Goal: Complete application form

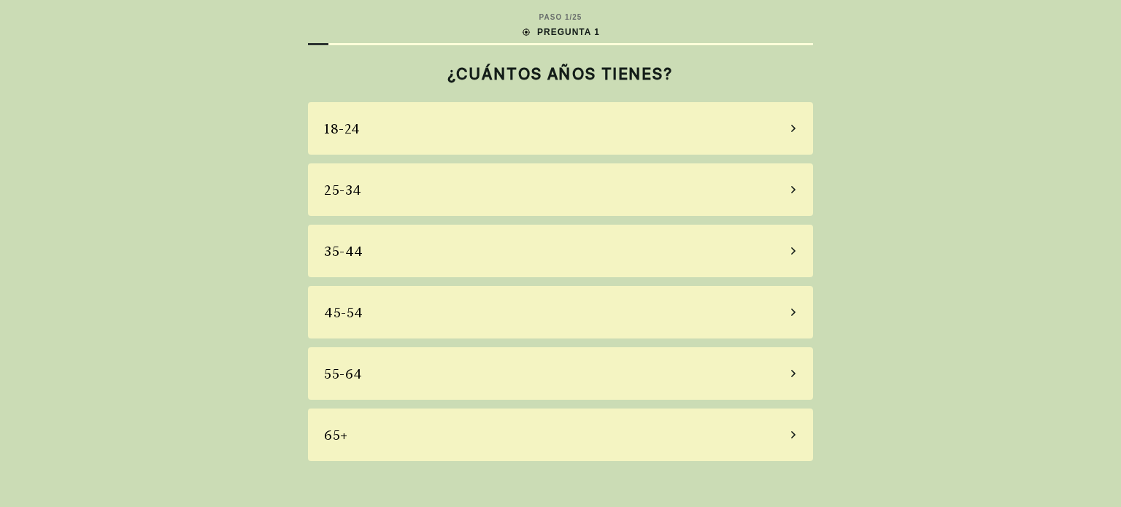
click at [597, 149] on div "18-24" at bounding box center [560, 128] width 505 height 53
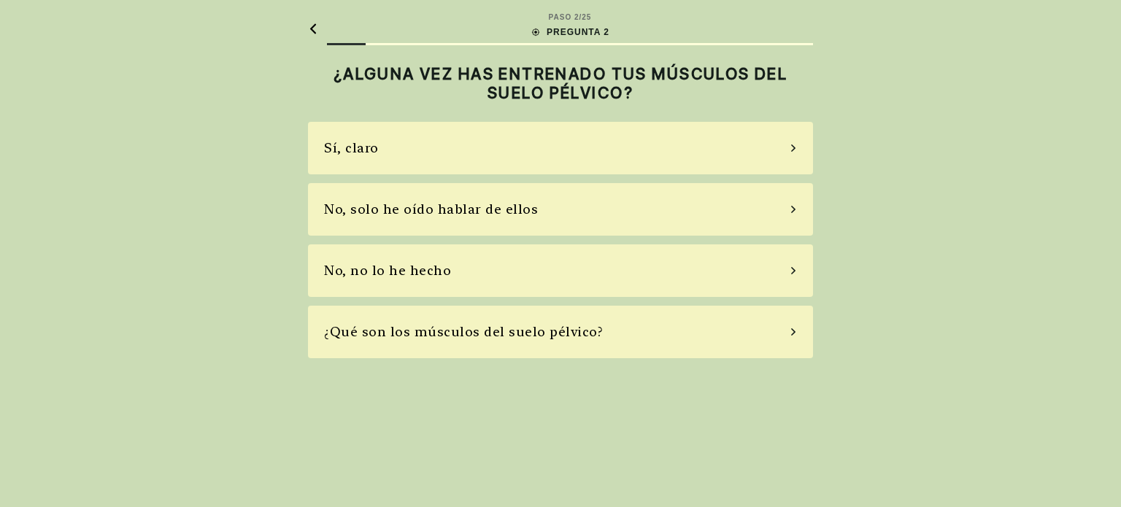
click at [597, 149] on div "Sí, claro" at bounding box center [560, 148] width 505 height 53
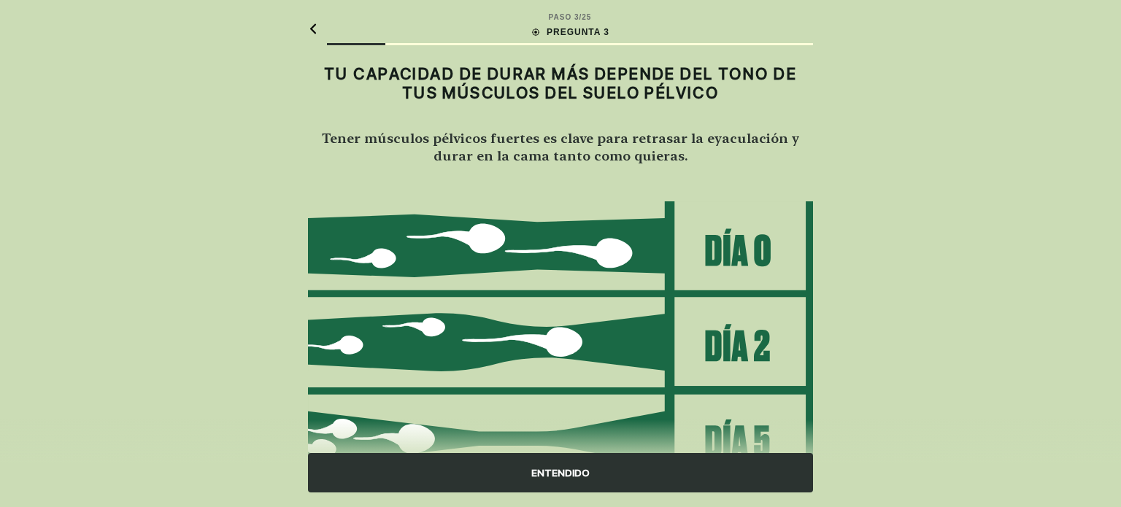
click at [597, 149] on h2 "Tener músculos pélvicos fuertes es clave para retrasar la eyaculación y durar e…" at bounding box center [560, 146] width 505 height 35
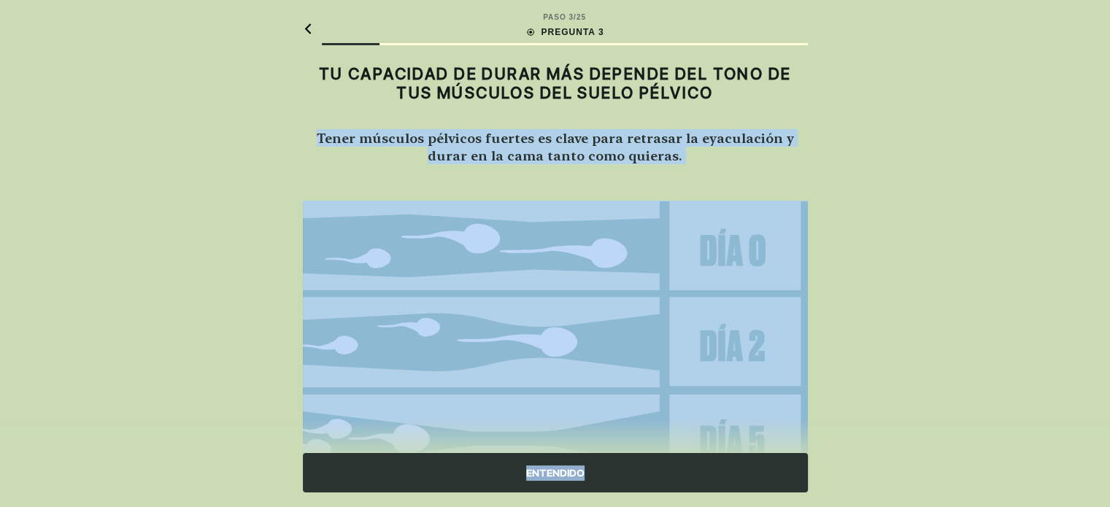
drag, startPoint x: 597, startPoint y: 149, endPoint x: 568, endPoint y: 469, distance: 321.5
click at [568, 469] on main "PASO 3 / 25 PREGUNTA 3 TU CAPACIDAD DE DURAR MÁS DEPENDE DEL TONO DE TUS MÚSCUL…" at bounding box center [555, 340] width 528 height 681
click at [568, 469] on div "ENTENDIDO" at bounding box center [555, 472] width 505 height 39
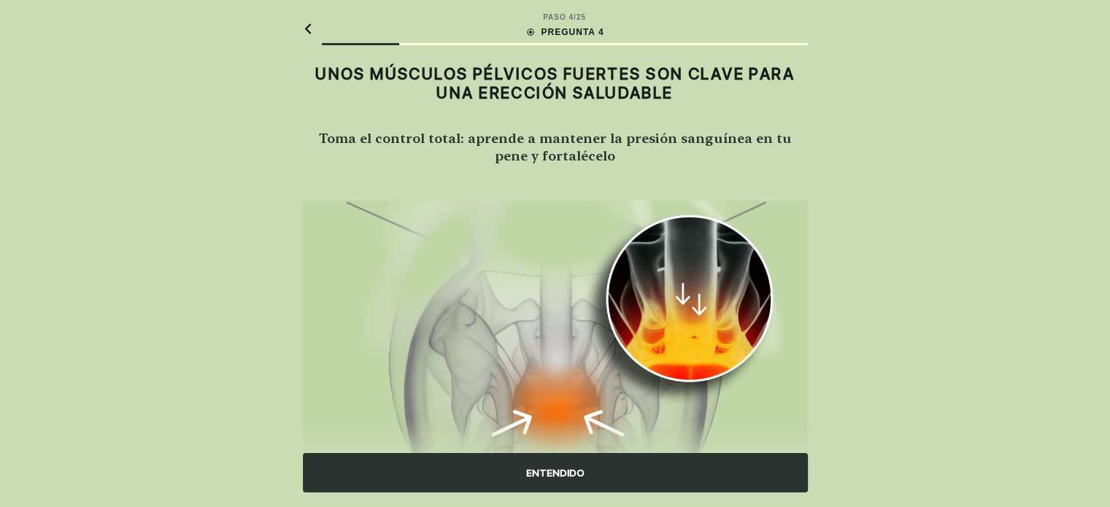
click at [624, 467] on div "ENTENDIDO" at bounding box center [555, 472] width 505 height 39
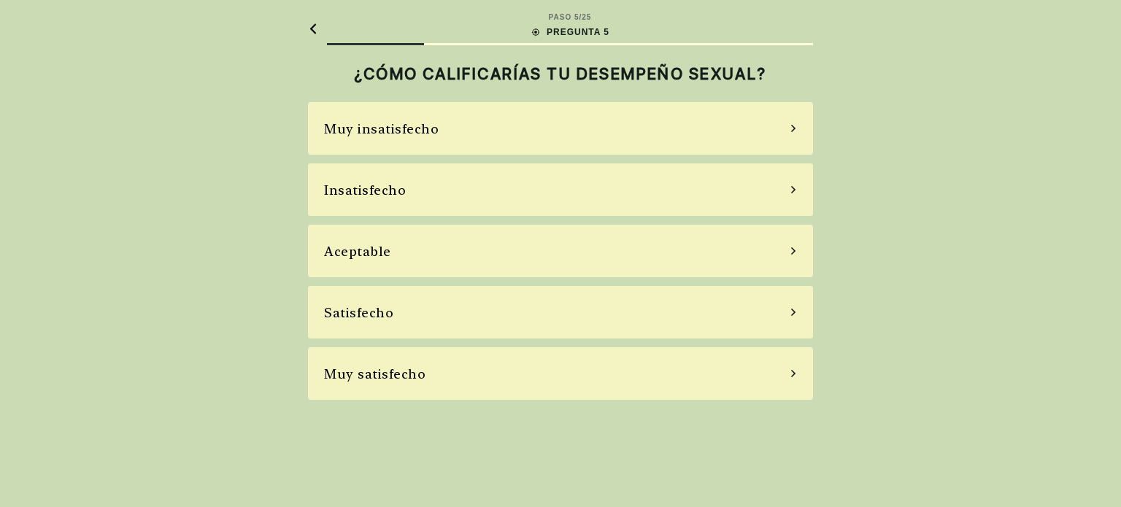
click at [508, 264] on div "Aceptable" at bounding box center [560, 251] width 505 height 53
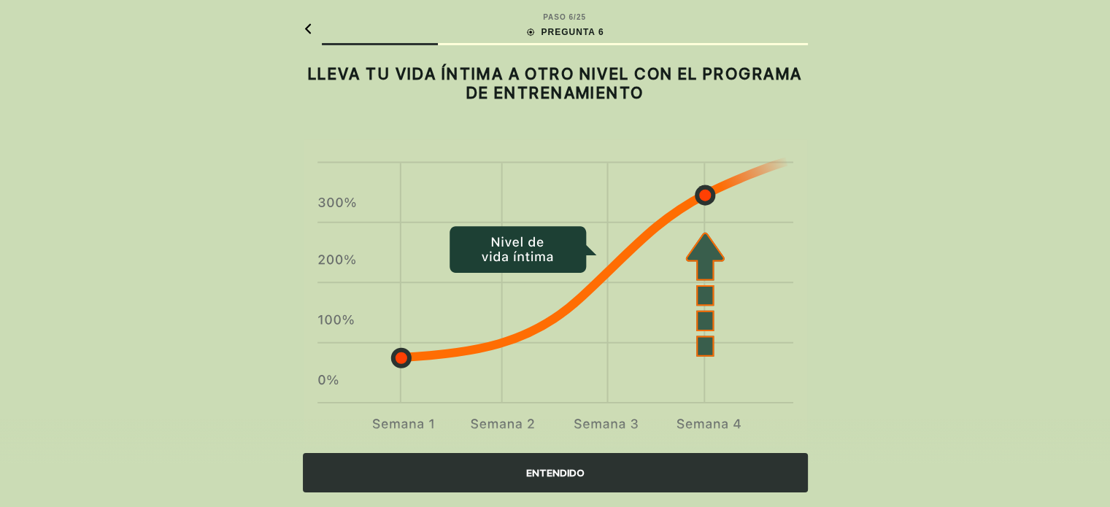
click at [493, 475] on div "ENTENDIDO" at bounding box center [555, 472] width 505 height 39
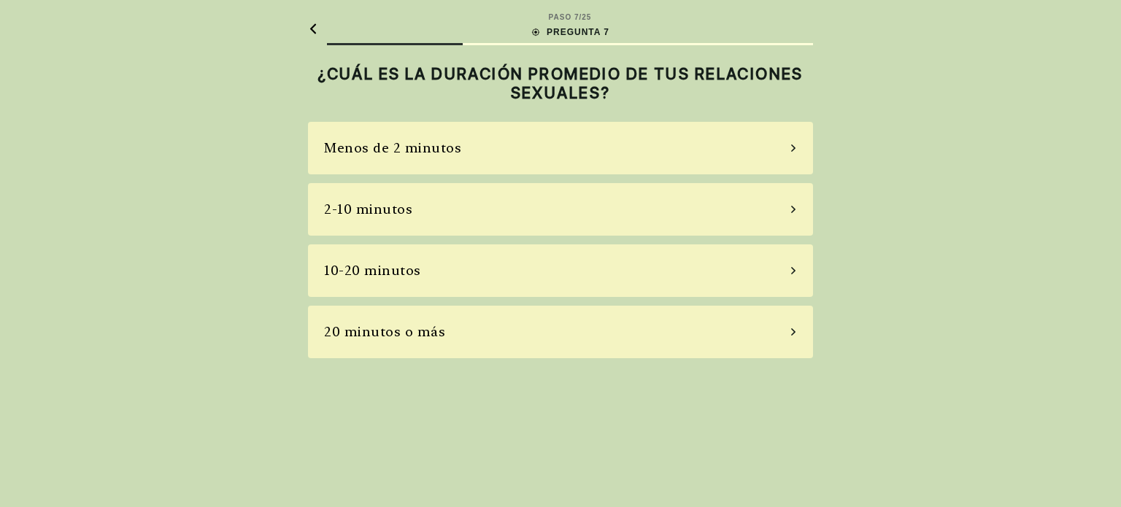
click at [554, 231] on div "2-10 minutos" at bounding box center [560, 209] width 505 height 53
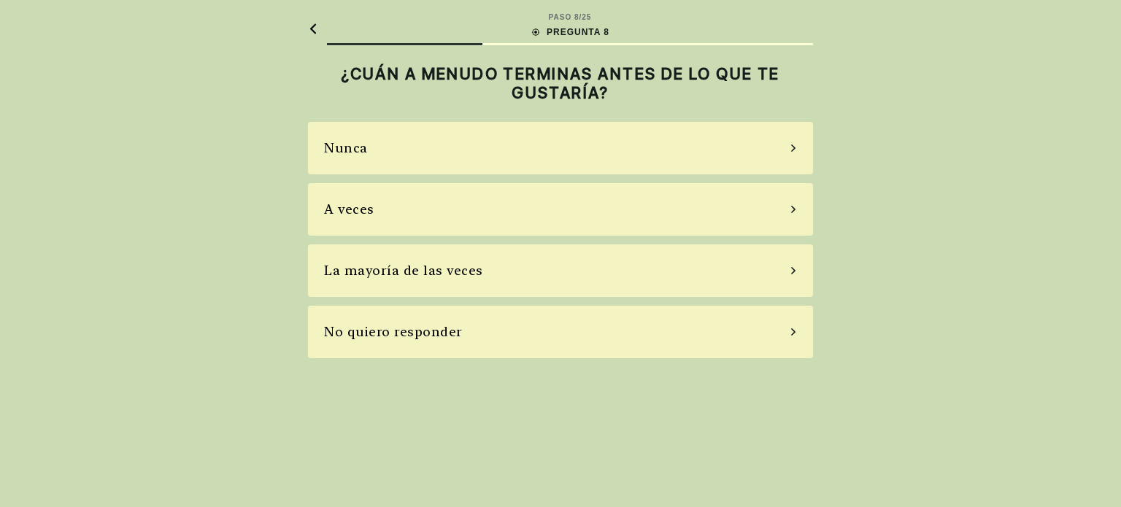
click at [533, 220] on div "A veces" at bounding box center [560, 209] width 505 height 53
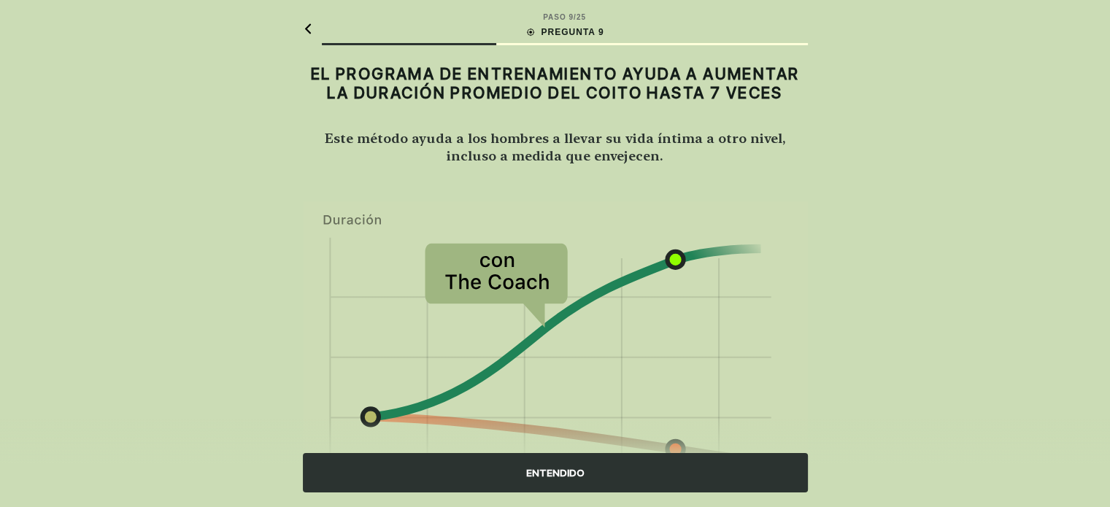
click at [516, 458] on div "ENTENDIDO" at bounding box center [555, 472] width 505 height 39
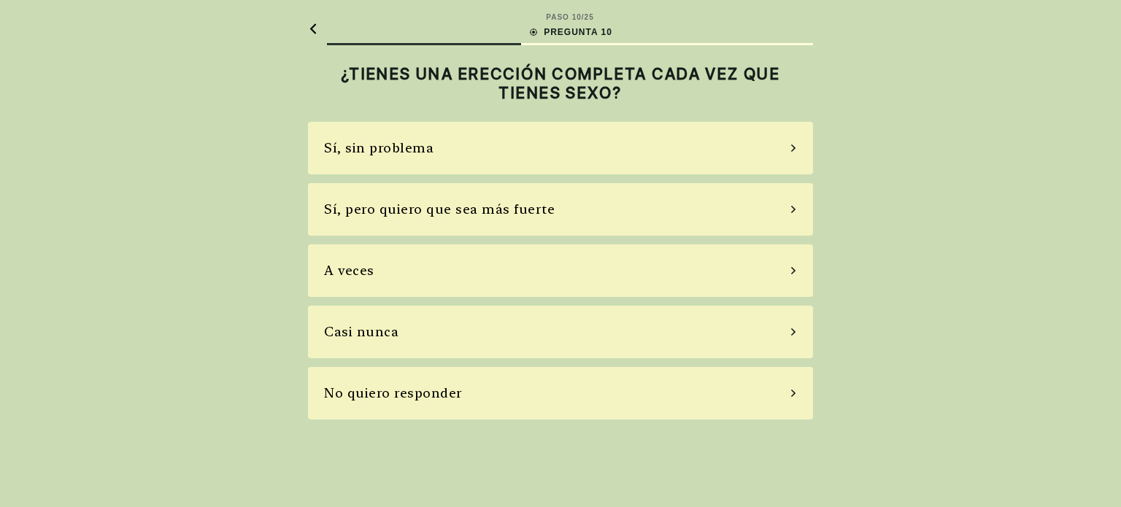
click at [506, 223] on div "Sí, pero quiero que sea más fuerte" at bounding box center [560, 209] width 505 height 53
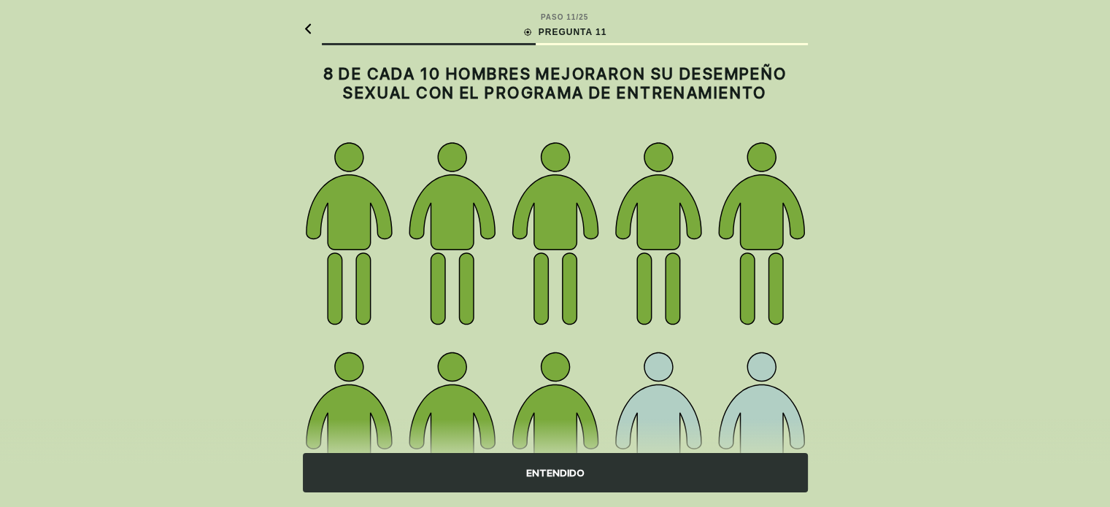
click at [450, 463] on div "ENTENDIDO" at bounding box center [555, 472] width 505 height 39
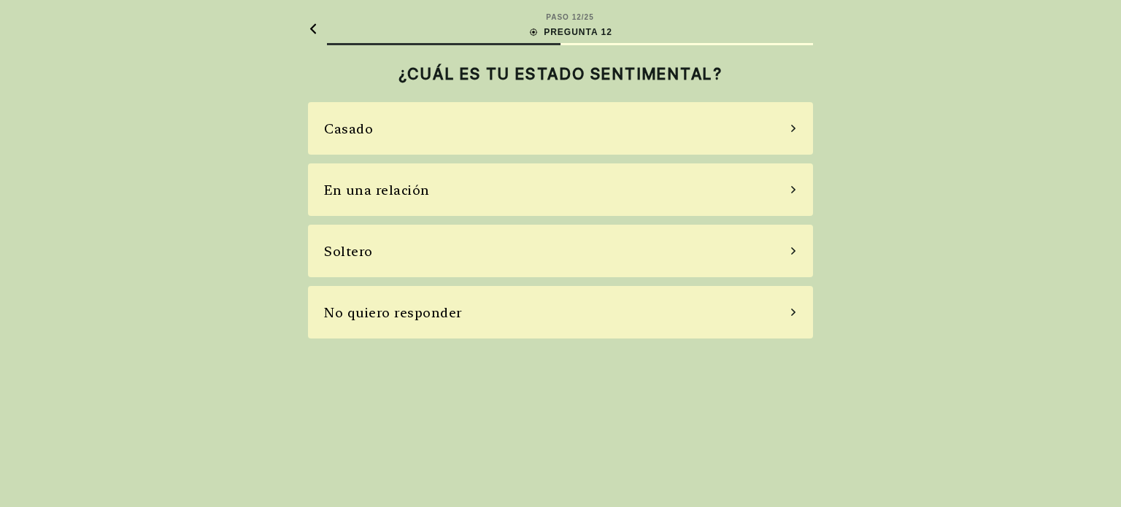
click at [513, 271] on div "Soltero" at bounding box center [560, 251] width 505 height 53
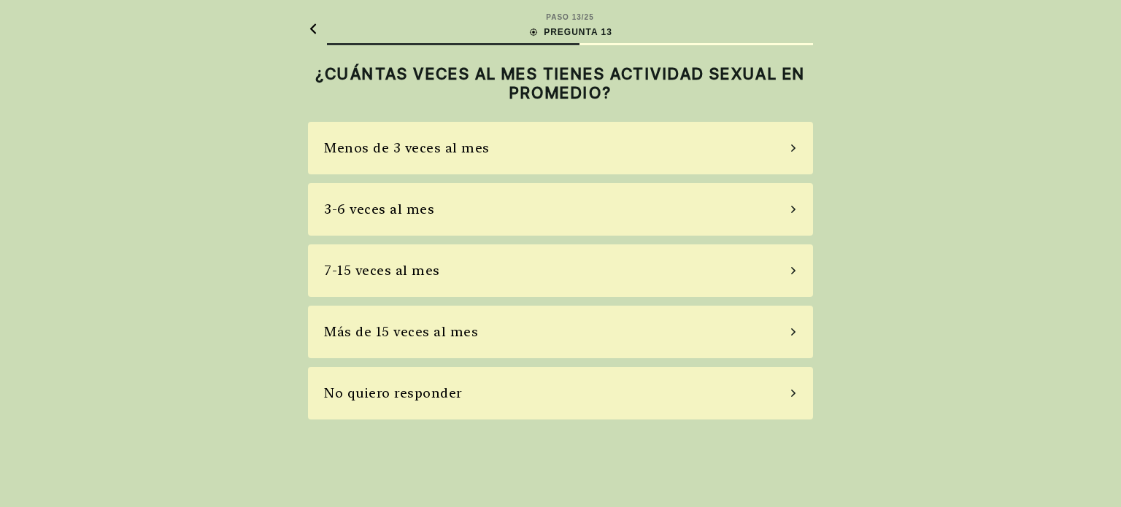
click at [517, 157] on div "Menos de 3 veces al mes" at bounding box center [560, 148] width 505 height 53
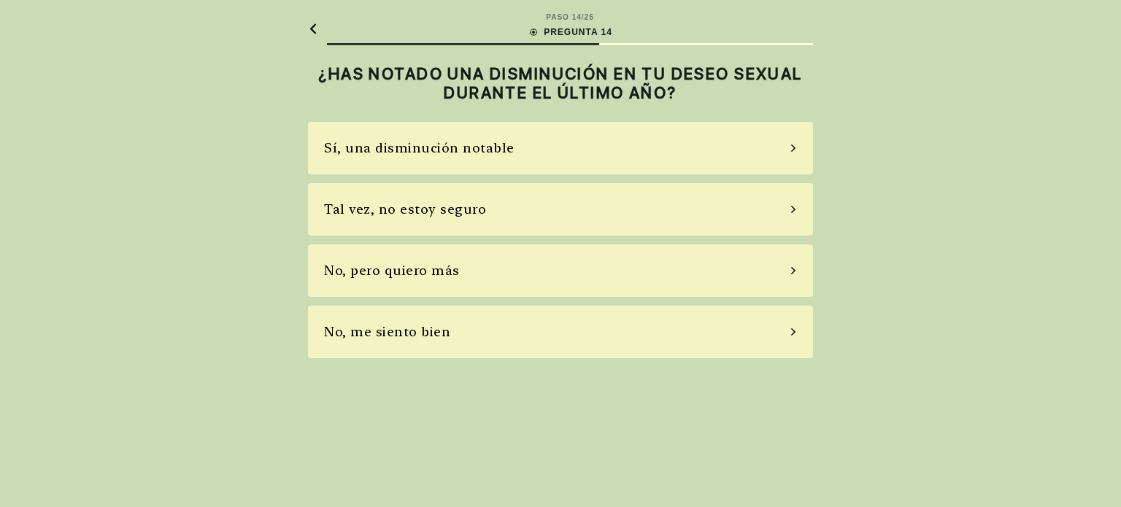
click at [517, 157] on div "Sí, una disminución notable" at bounding box center [560, 148] width 505 height 53
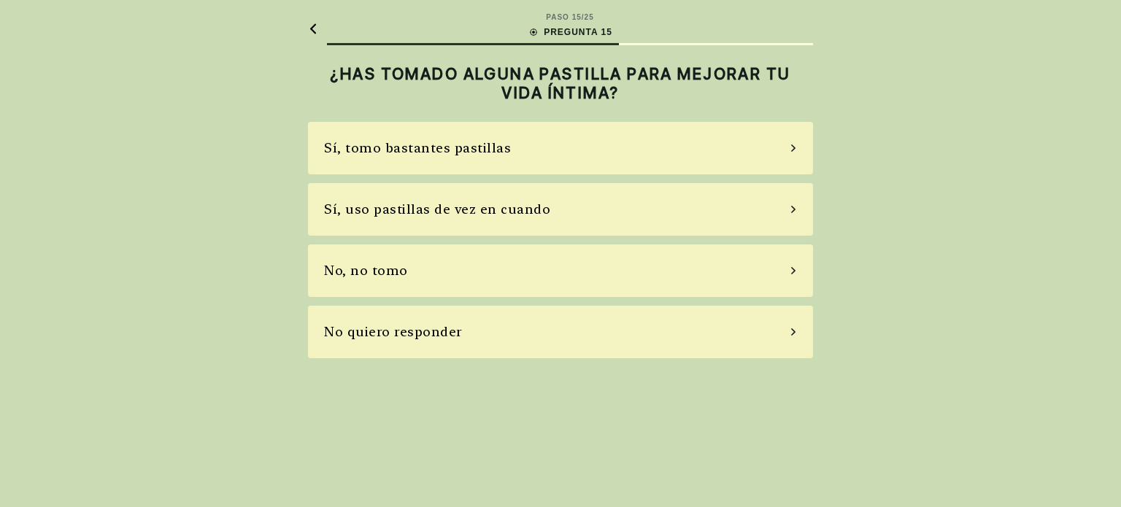
click at [517, 157] on div "Sí, tomo bastantes pastillas" at bounding box center [560, 148] width 505 height 53
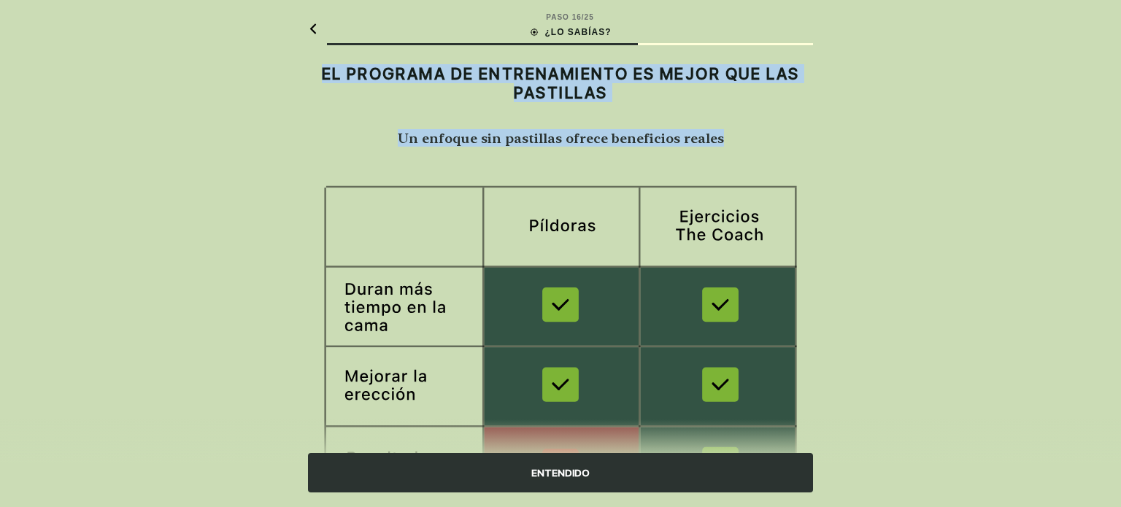
click at [517, 157] on div "EL PROGRAMA DE ENTRENAMIENTO ES MEJOR QUE LAS PASTILLAS Un enfoque sin pastilla…" at bounding box center [560, 111] width 505 height 109
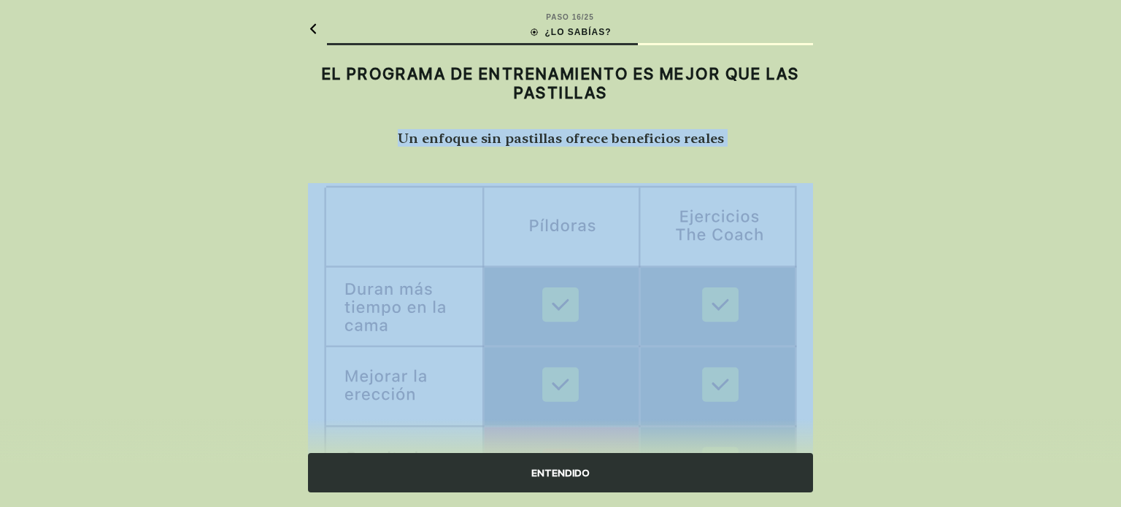
click at [517, 157] on div "EL PROGRAMA DE ENTRENAMIENTO ES MEJOR QUE LAS PASTILLAS Un enfoque sin pastilla…" at bounding box center [560, 111] width 505 height 109
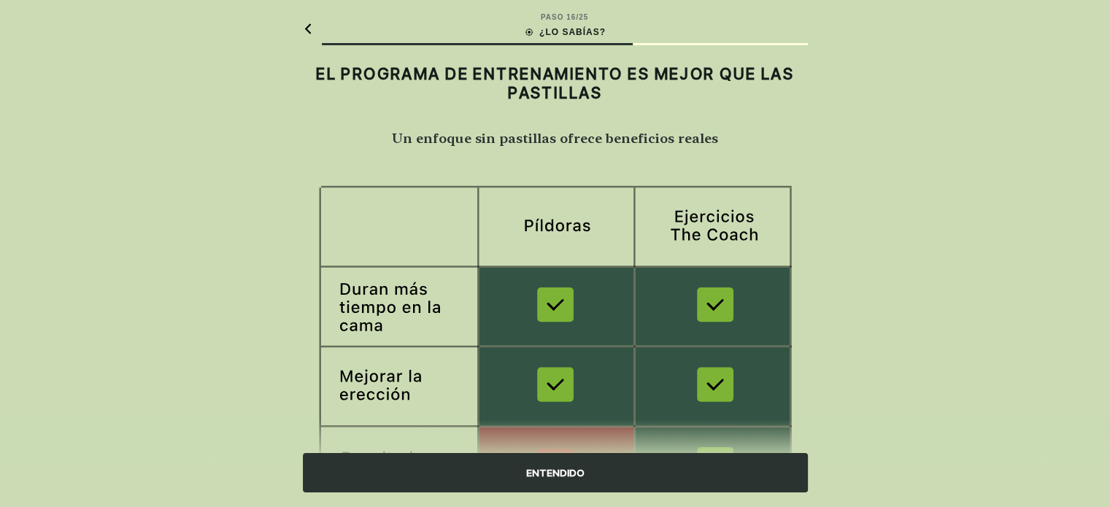
click at [482, 463] on div "ENTENDIDO" at bounding box center [555, 472] width 505 height 39
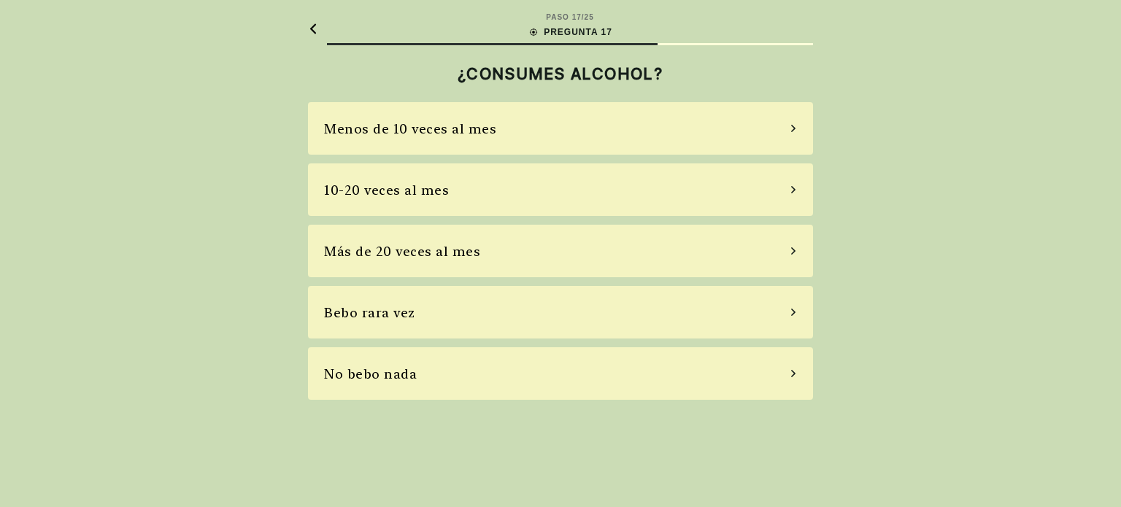
click at [497, 373] on div "No bebo nada" at bounding box center [560, 373] width 505 height 53
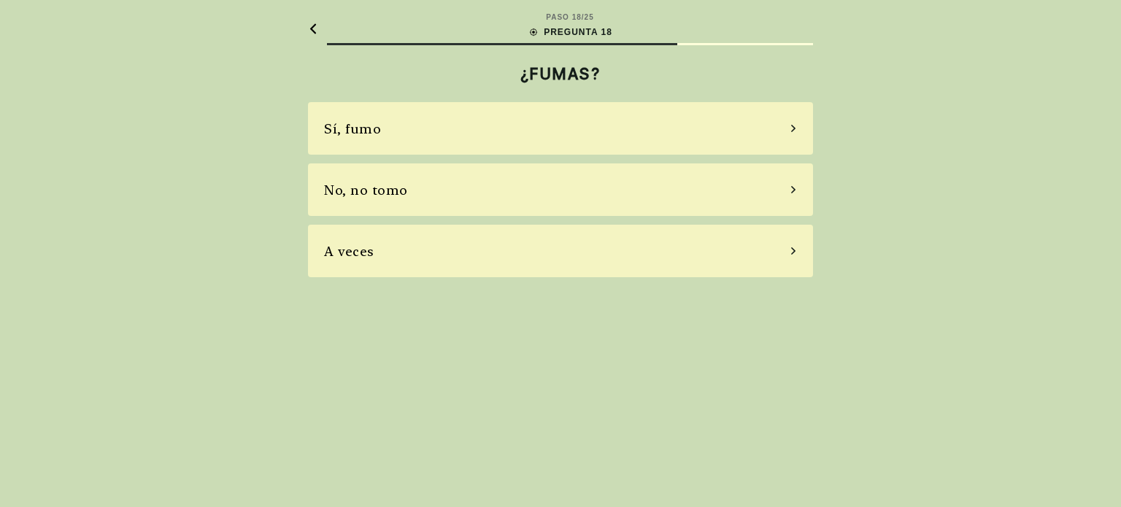
click at [563, 139] on div "Sí, fumo" at bounding box center [560, 128] width 505 height 53
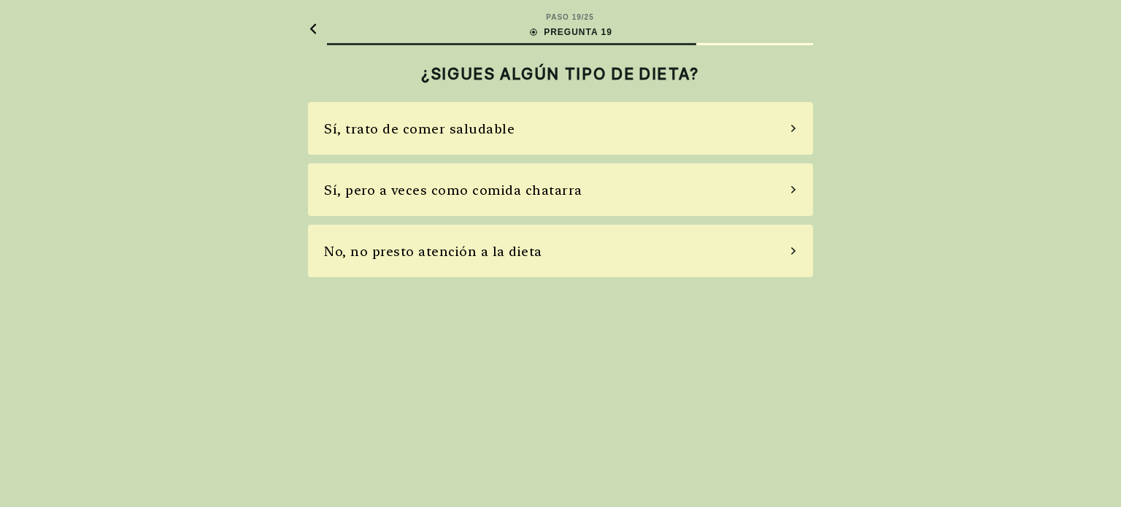
click at [619, 186] on div "Sí, pero a veces como comida chatarra" at bounding box center [560, 189] width 505 height 53
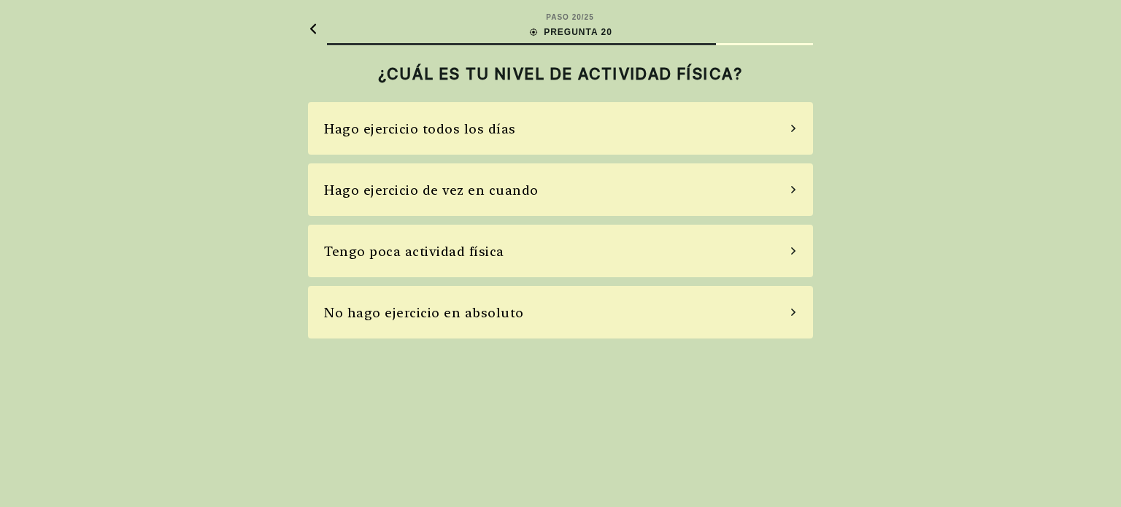
click at [603, 255] on div "Tengo poca actividad física" at bounding box center [560, 251] width 505 height 53
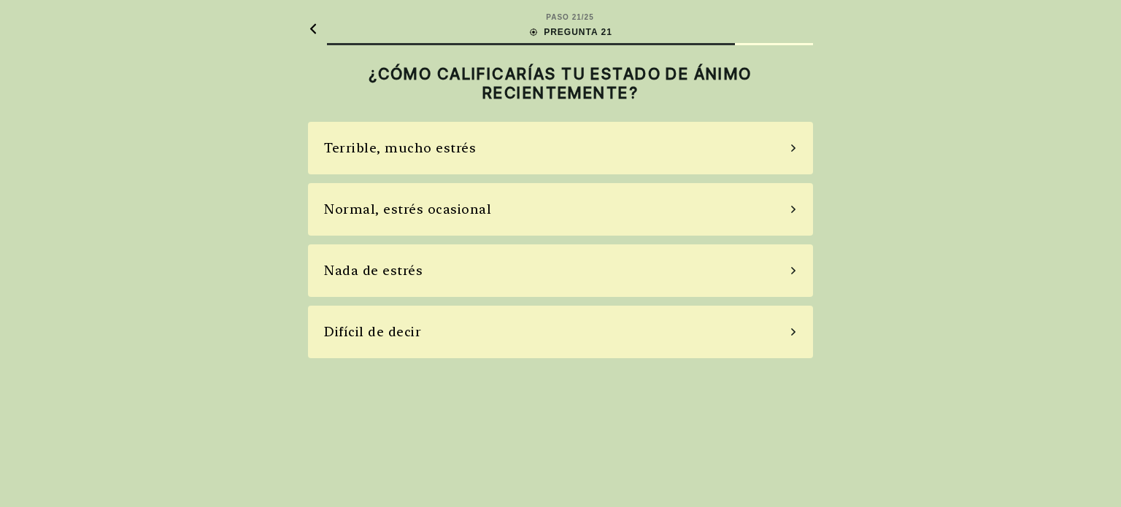
click at [589, 209] on div "Normal, estrés ocasional" at bounding box center [560, 209] width 505 height 53
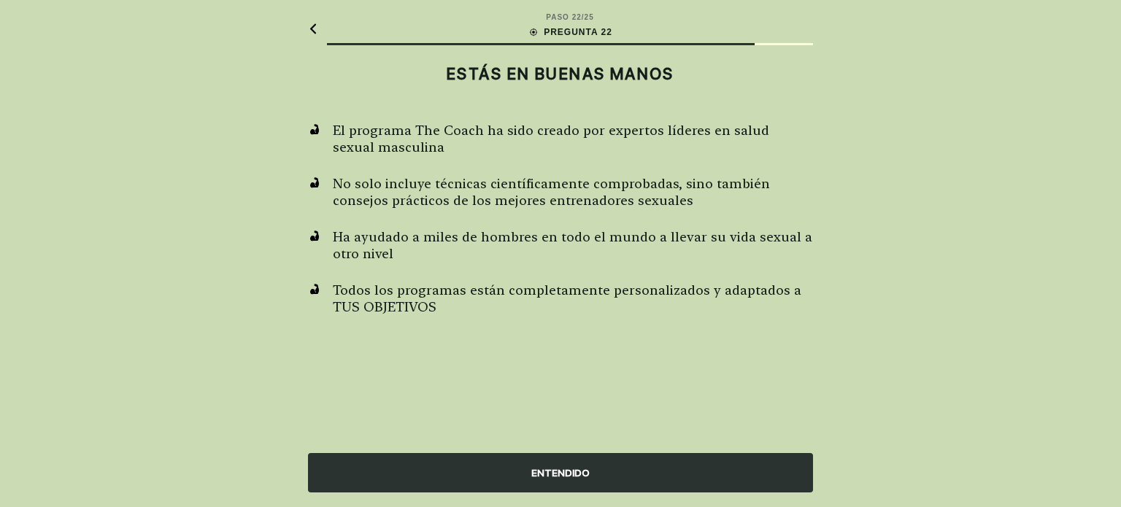
click at [481, 455] on div "ENTENDIDO" at bounding box center [560, 472] width 505 height 39
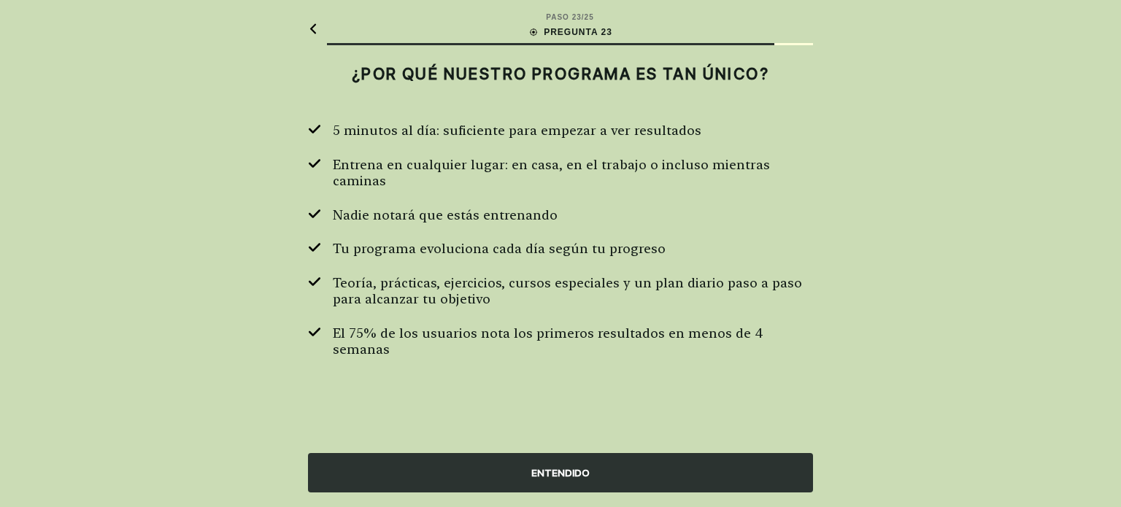
click at [483, 470] on div "ENTENDIDO" at bounding box center [560, 472] width 505 height 39
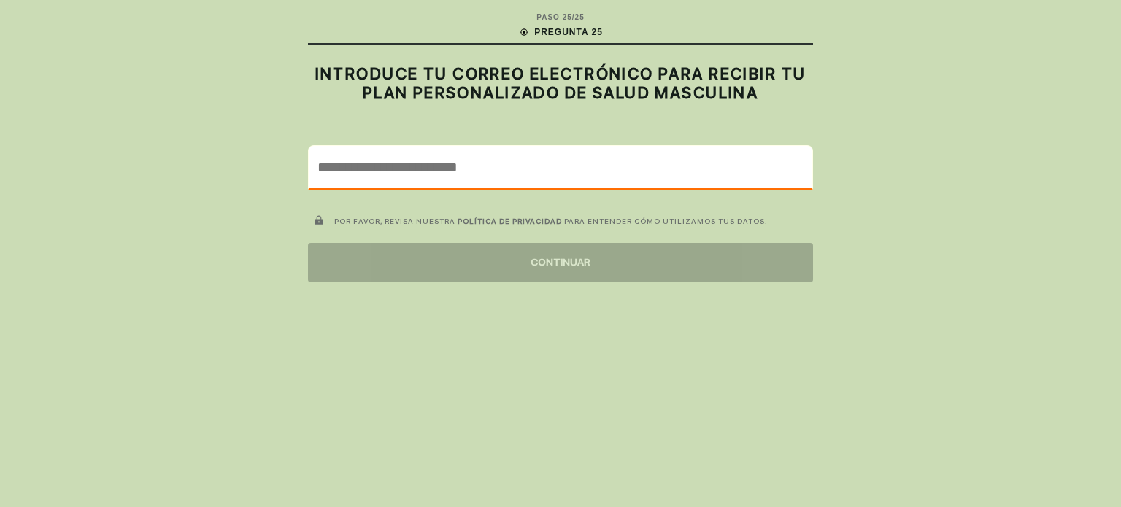
click at [376, 172] on input "email" at bounding box center [560, 167] width 503 height 42
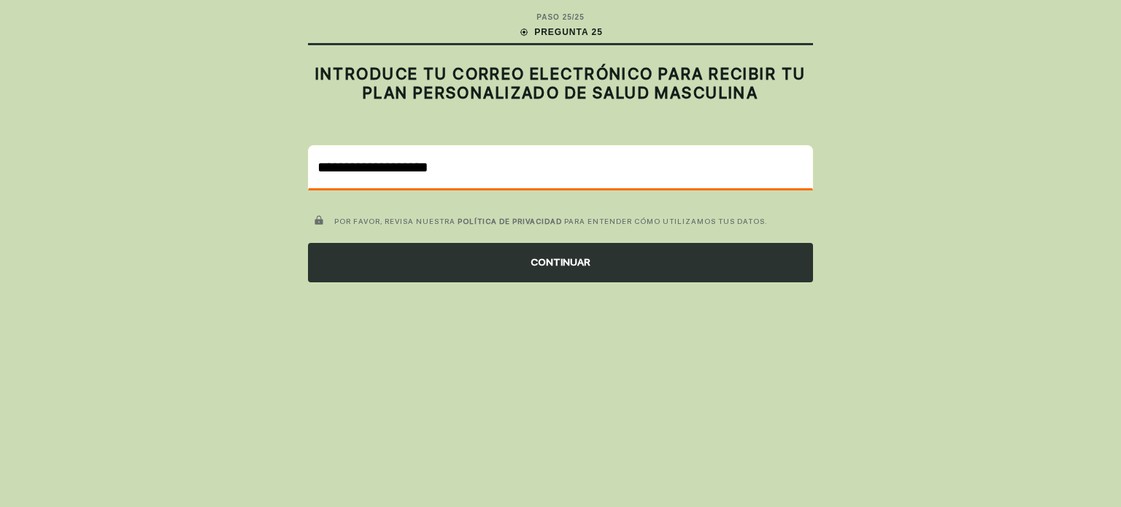
type input "**********"
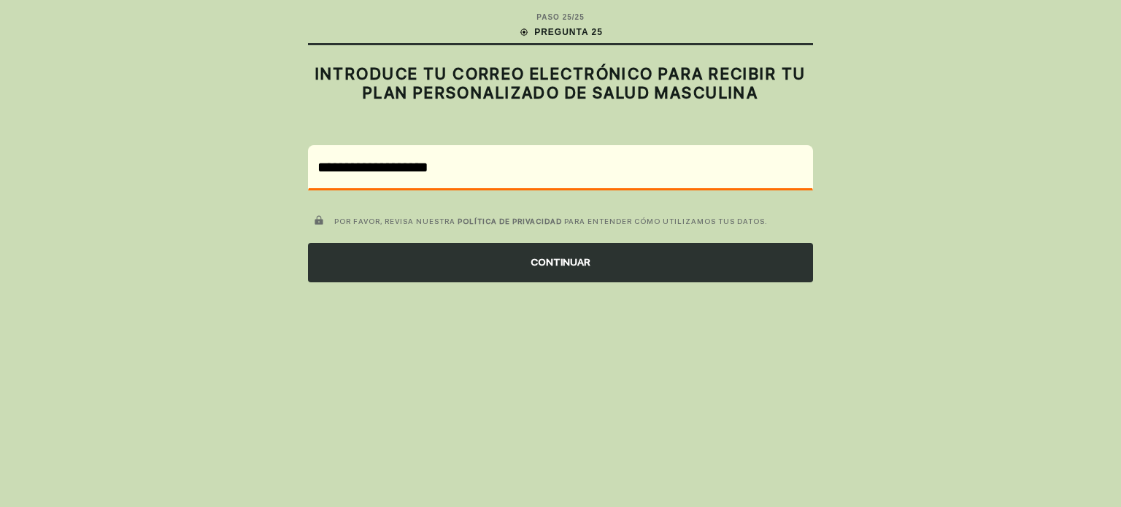
click at [362, 274] on div "CONTINUAR" at bounding box center [560, 262] width 505 height 39
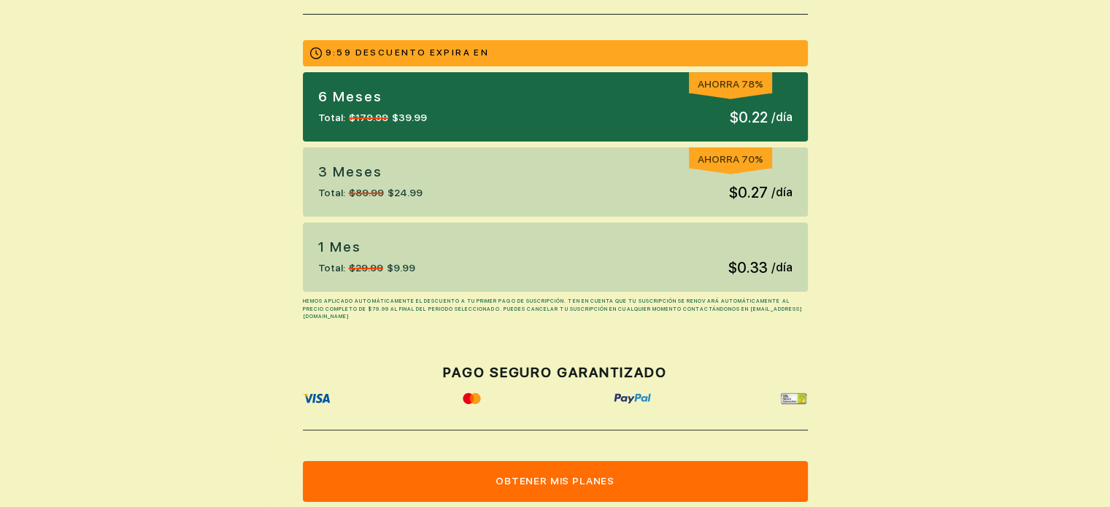
scroll to position [390, 0]
